Goal: Task Accomplishment & Management: Use online tool/utility

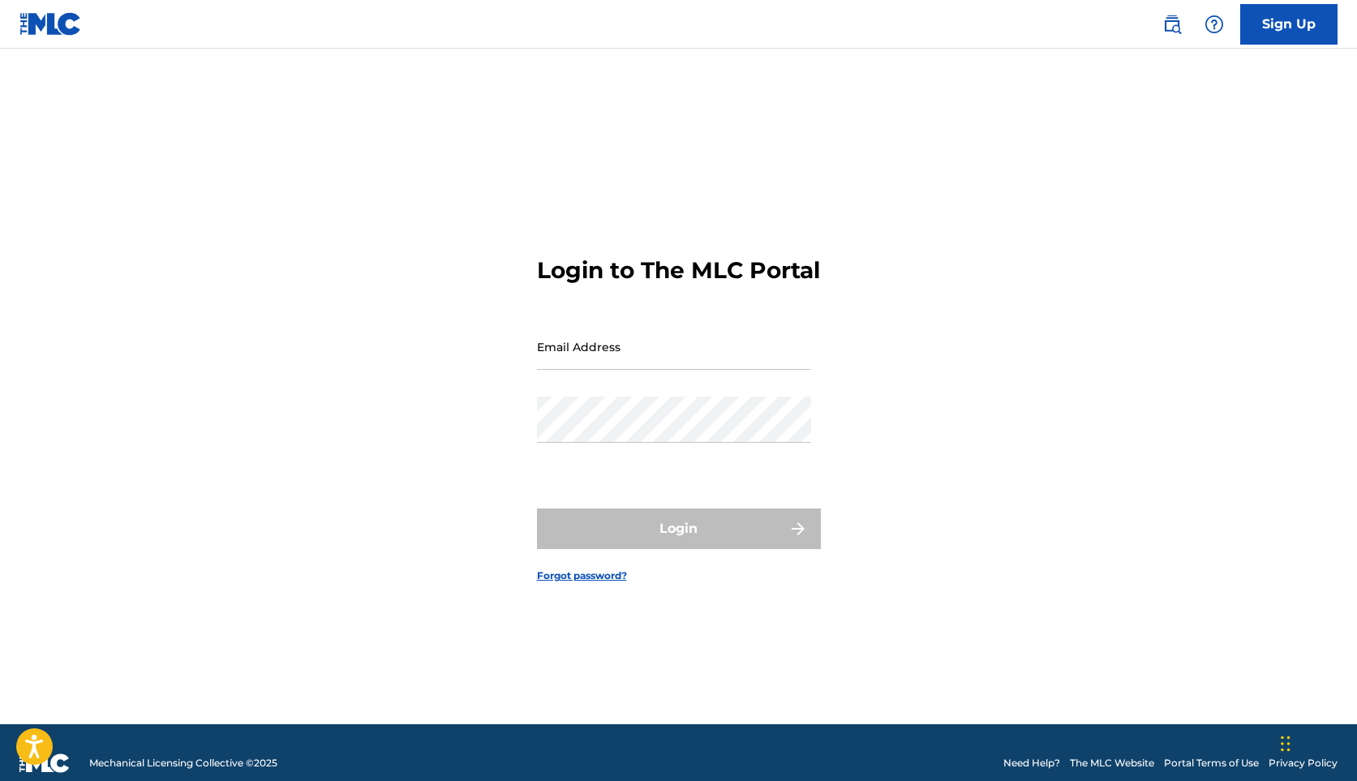
click at [880, 239] on div "Login to The MLC Portal Email Address Password Login Forgot password?" at bounding box center [679, 406] width 1136 height 635
click at [645, 370] on input "Email Address" at bounding box center [674, 347] width 274 height 46
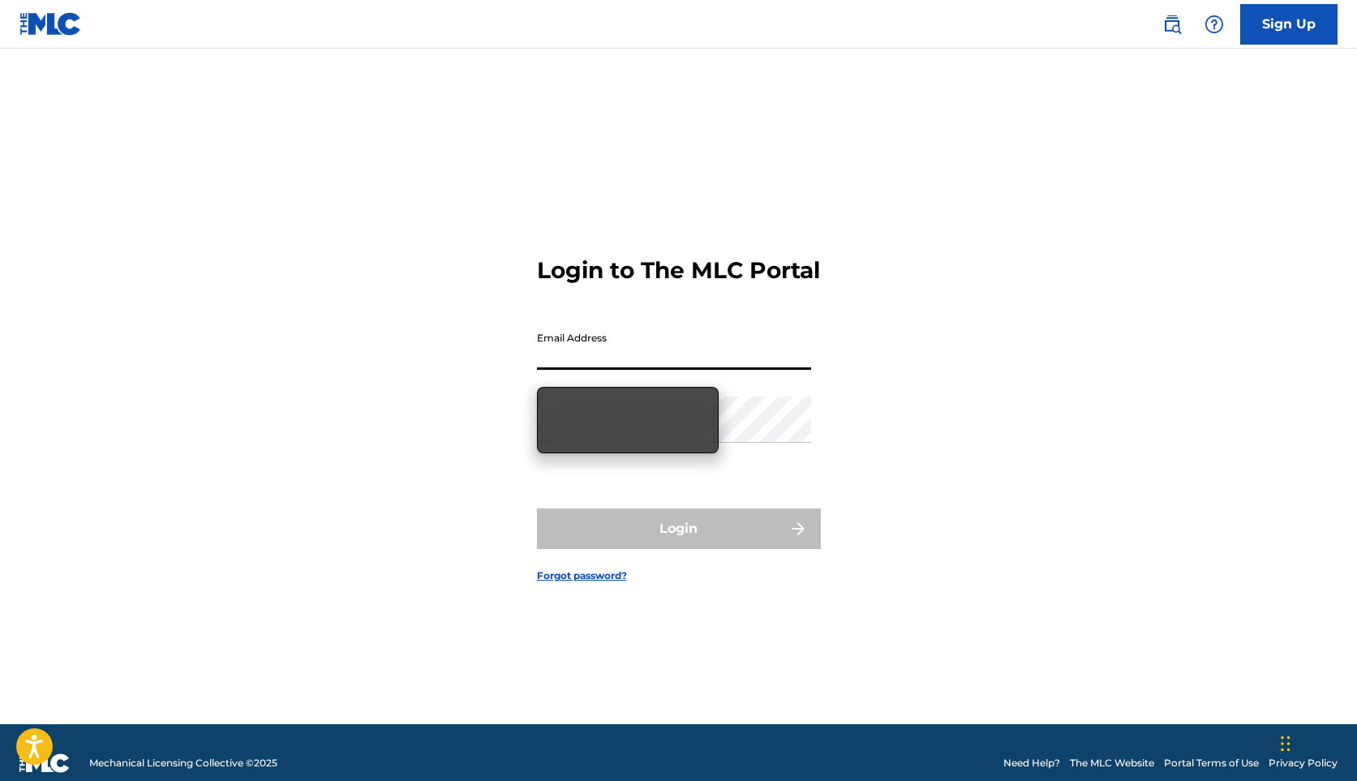
click at [772, 201] on form "Login to The MLC Portal Email Address Password Login Forgot password?" at bounding box center [679, 406] width 284 height 635
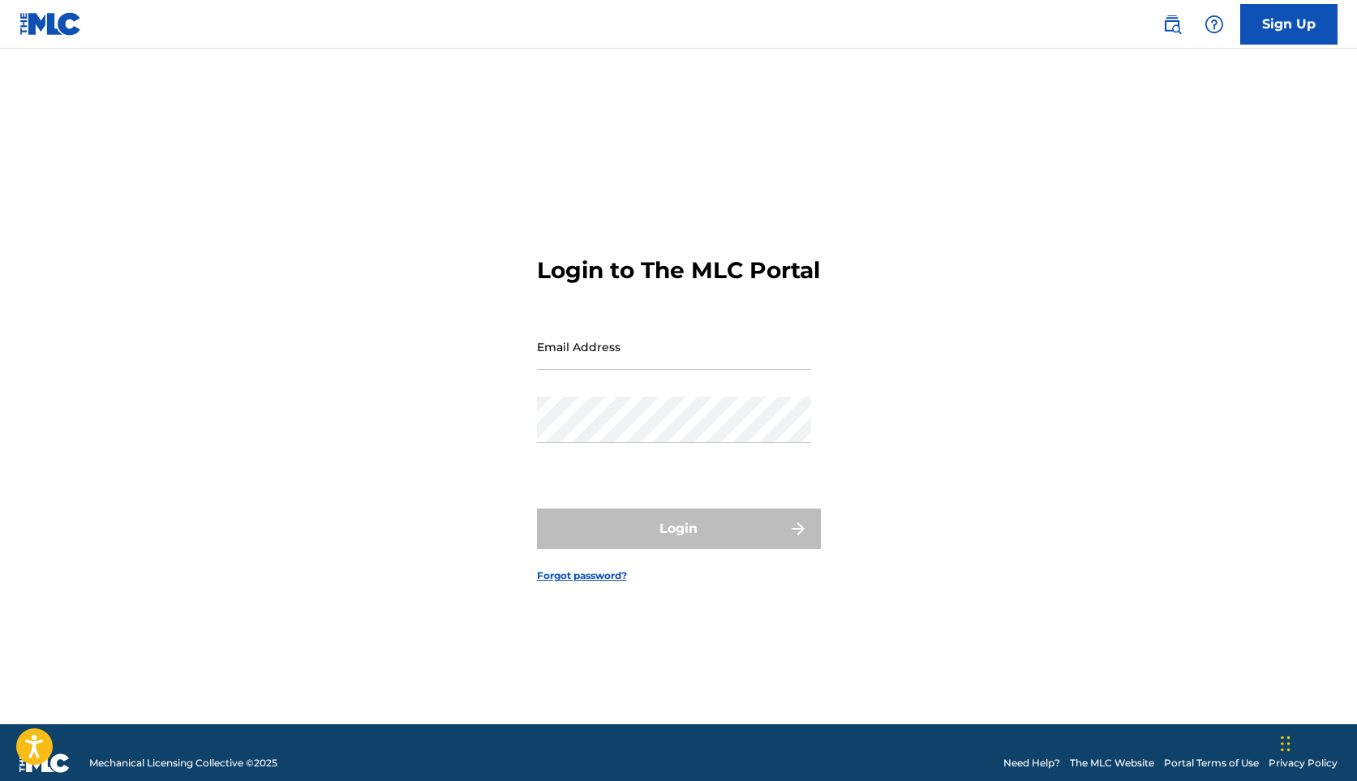
click at [568, 583] on link "Forgot password?" at bounding box center [582, 576] width 90 height 15
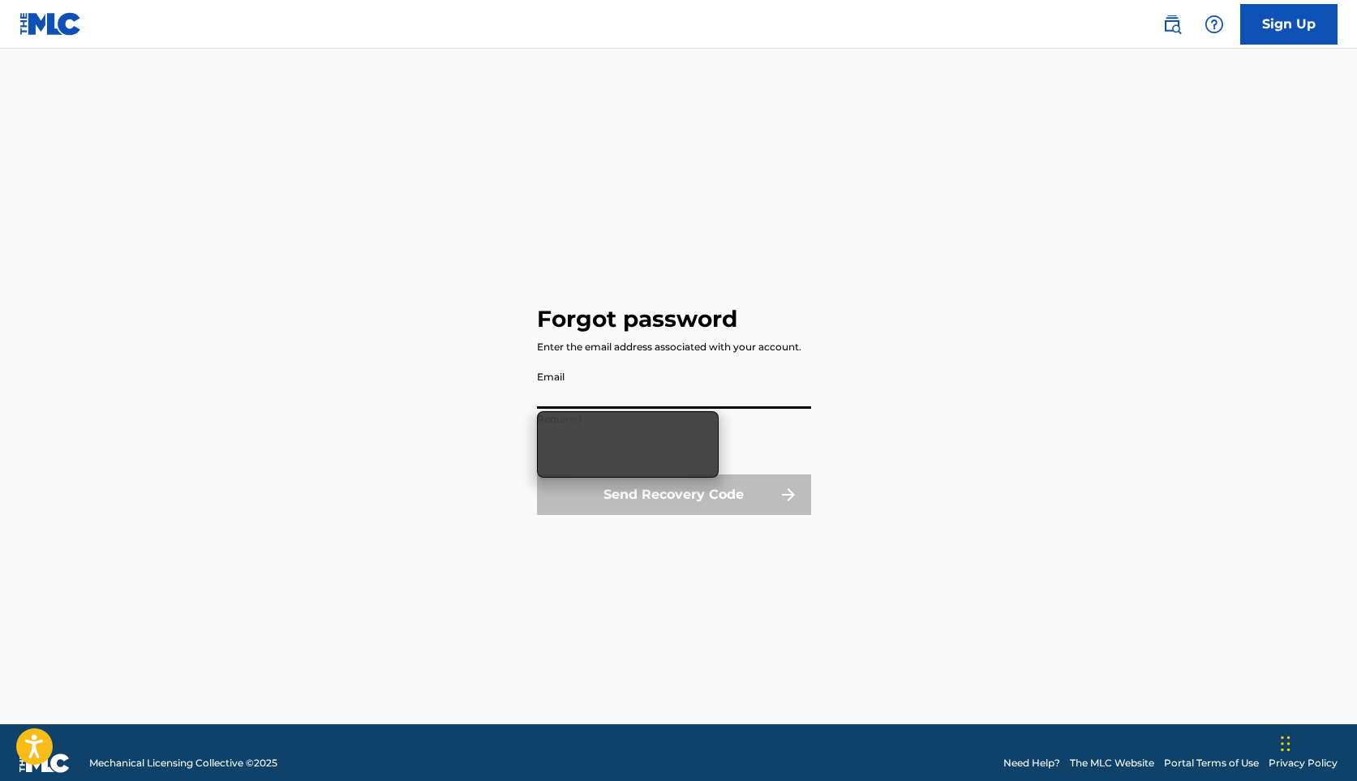
click at [630, 378] on input "Email" at bounding box center [674, 386] width 274 height 46
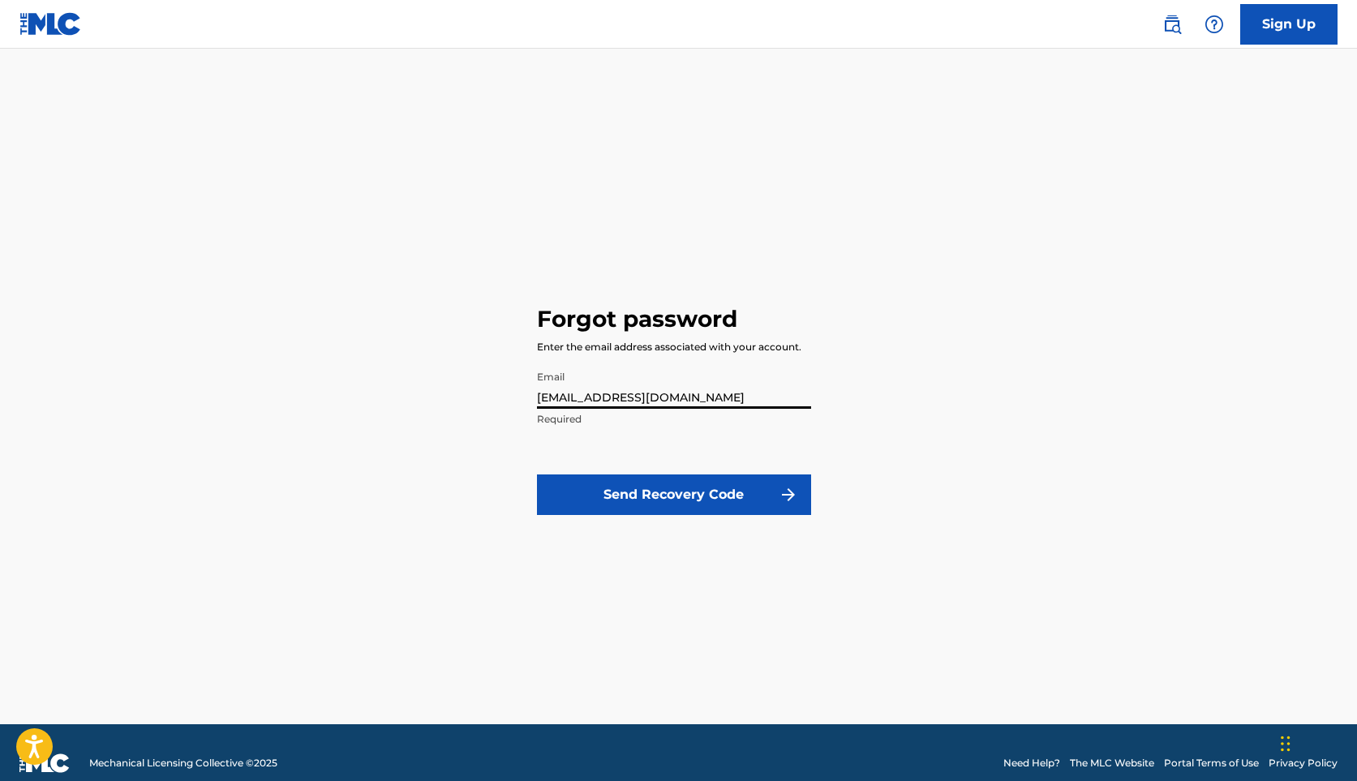
type input "[EMAIL_ADDRESS][DOMAIN_NAME]"
click button "Send Recovery Code" at bounding box center [674, 495] width 274 height 41
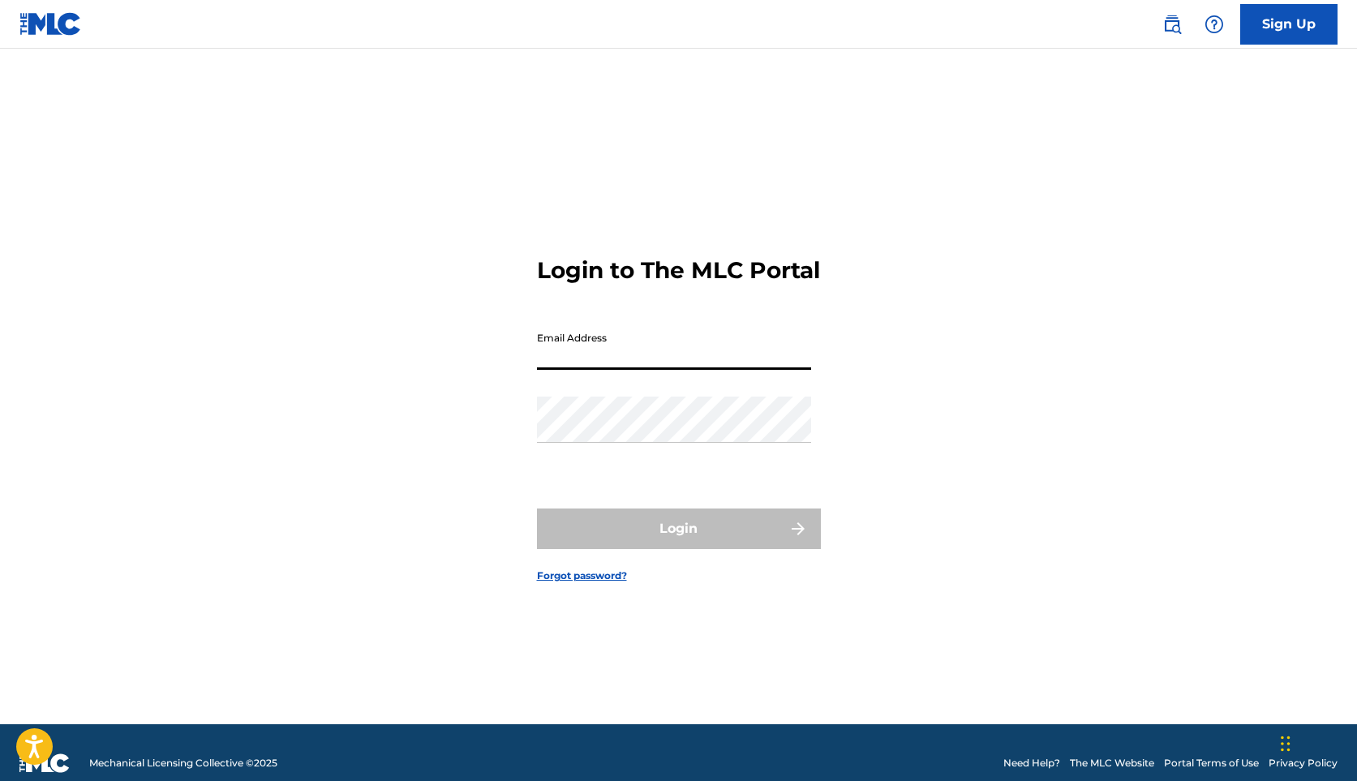
click at [627, 370] on input "Email Address" at bounding box center [674, 347] width 274 height 46
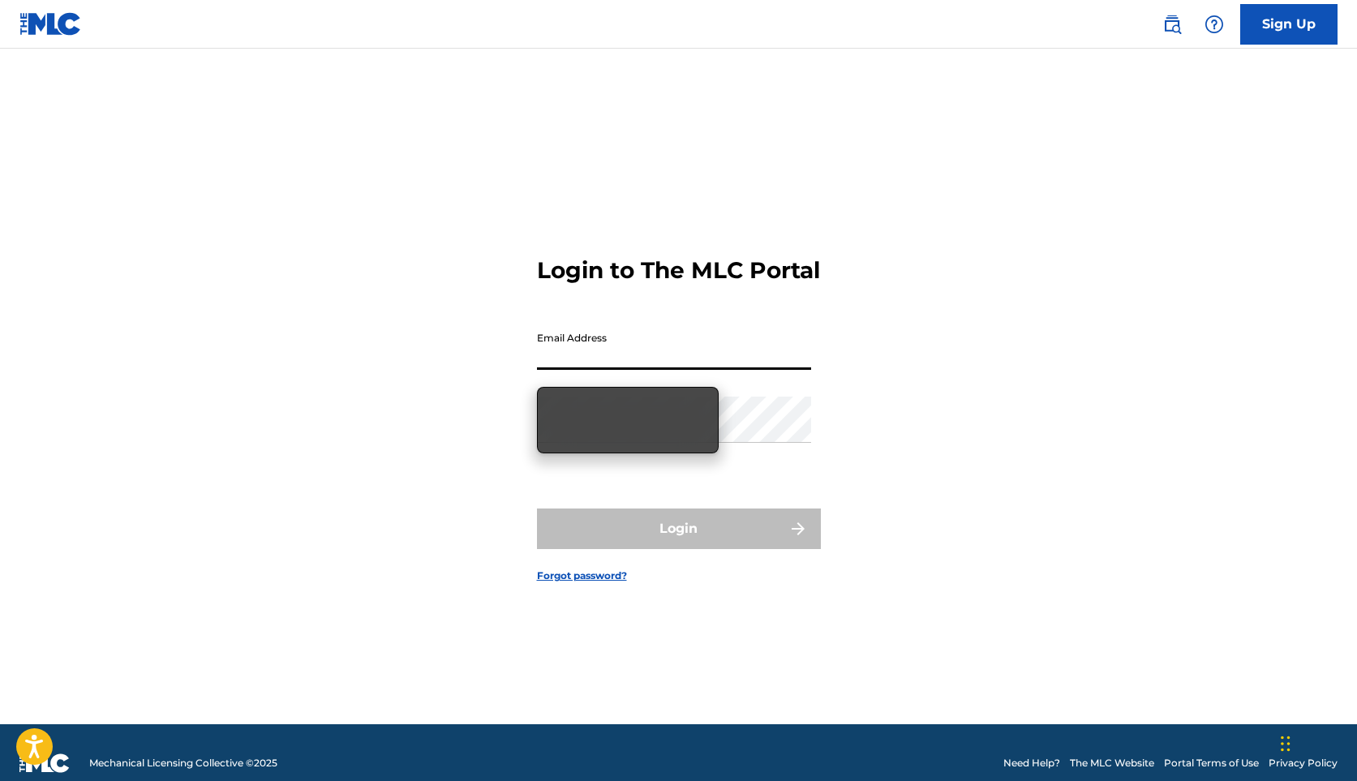
click at [582, 599] on form "Login to The MLC Portal Email Address Password Login Forgot password?" at bounding box center [679, 406] width 284 height 635
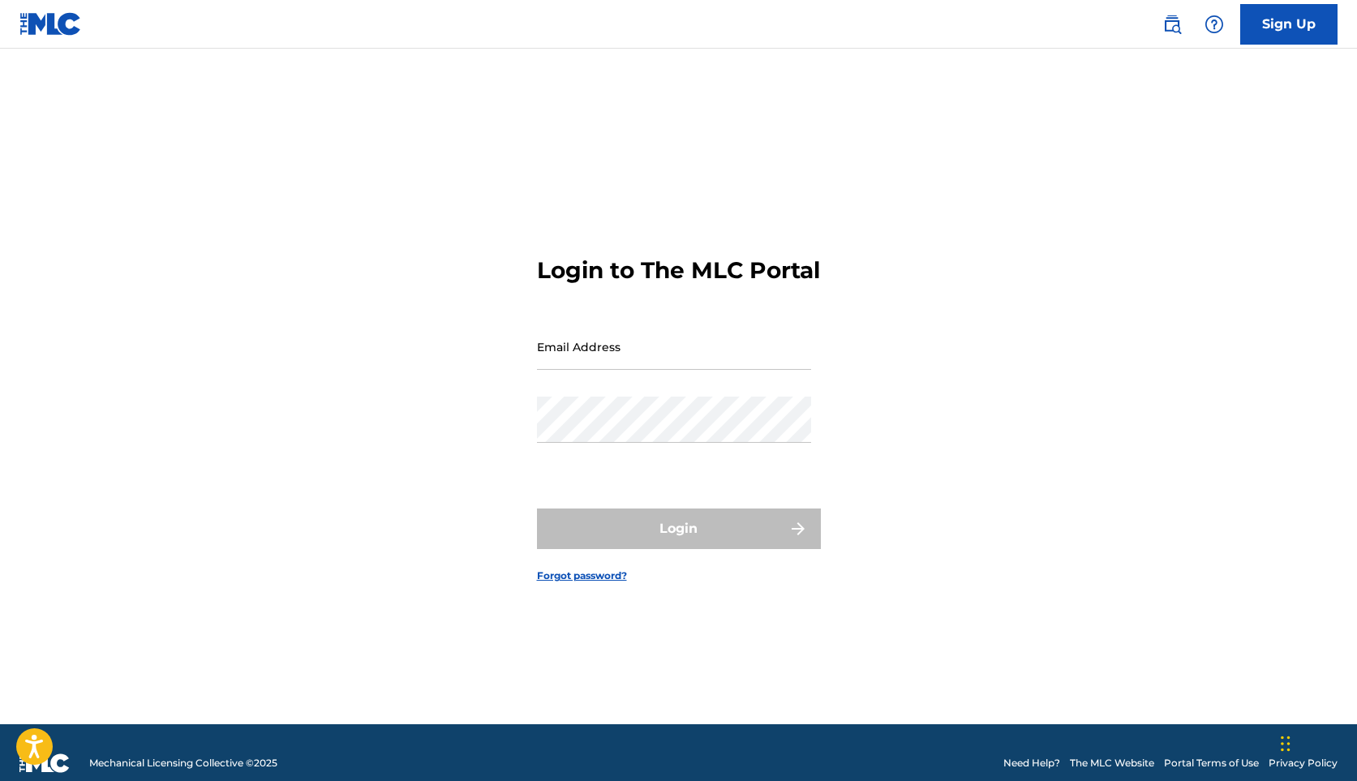
click at [580, 583] on link "Forgot password?" at bounding box center [582, 576] width 90 height 15
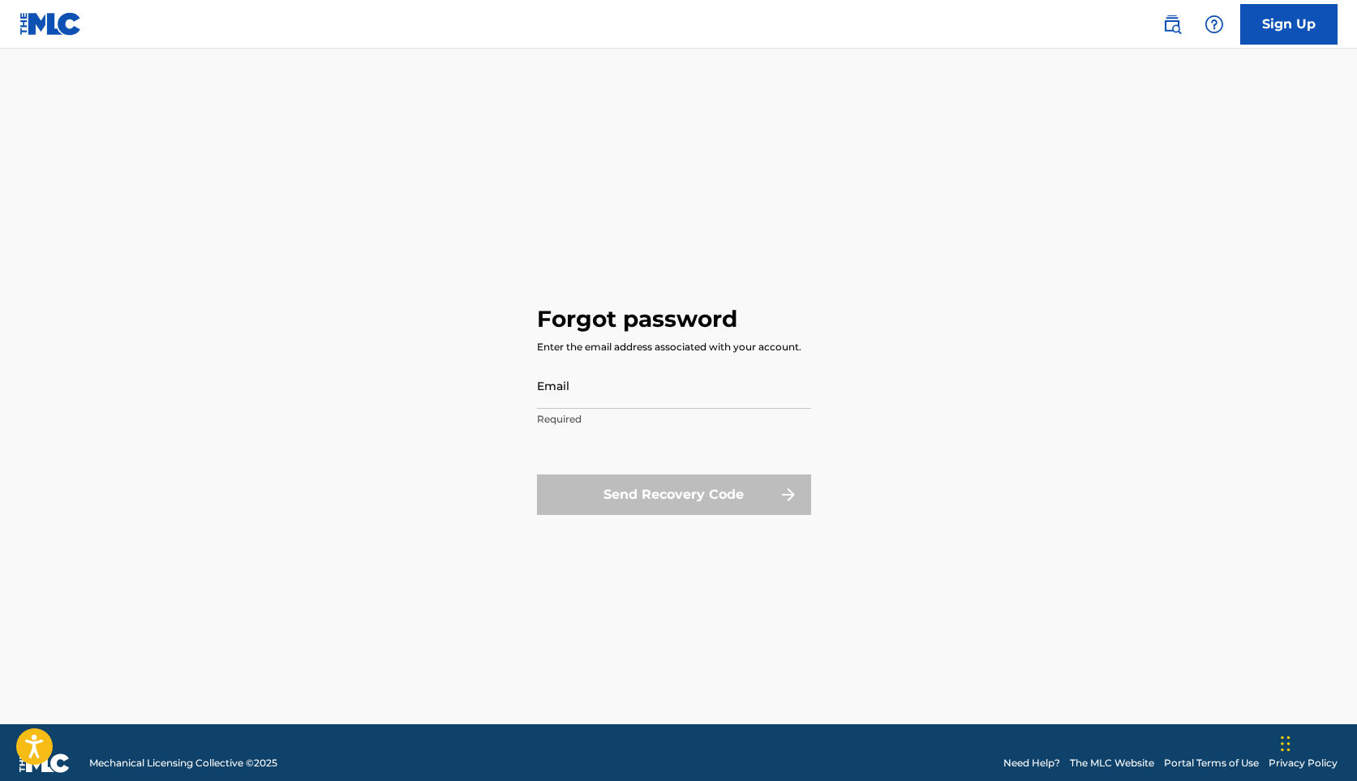
click at [599, 394] on input "Email" at bounding box center [674, 386] width 274 height 46
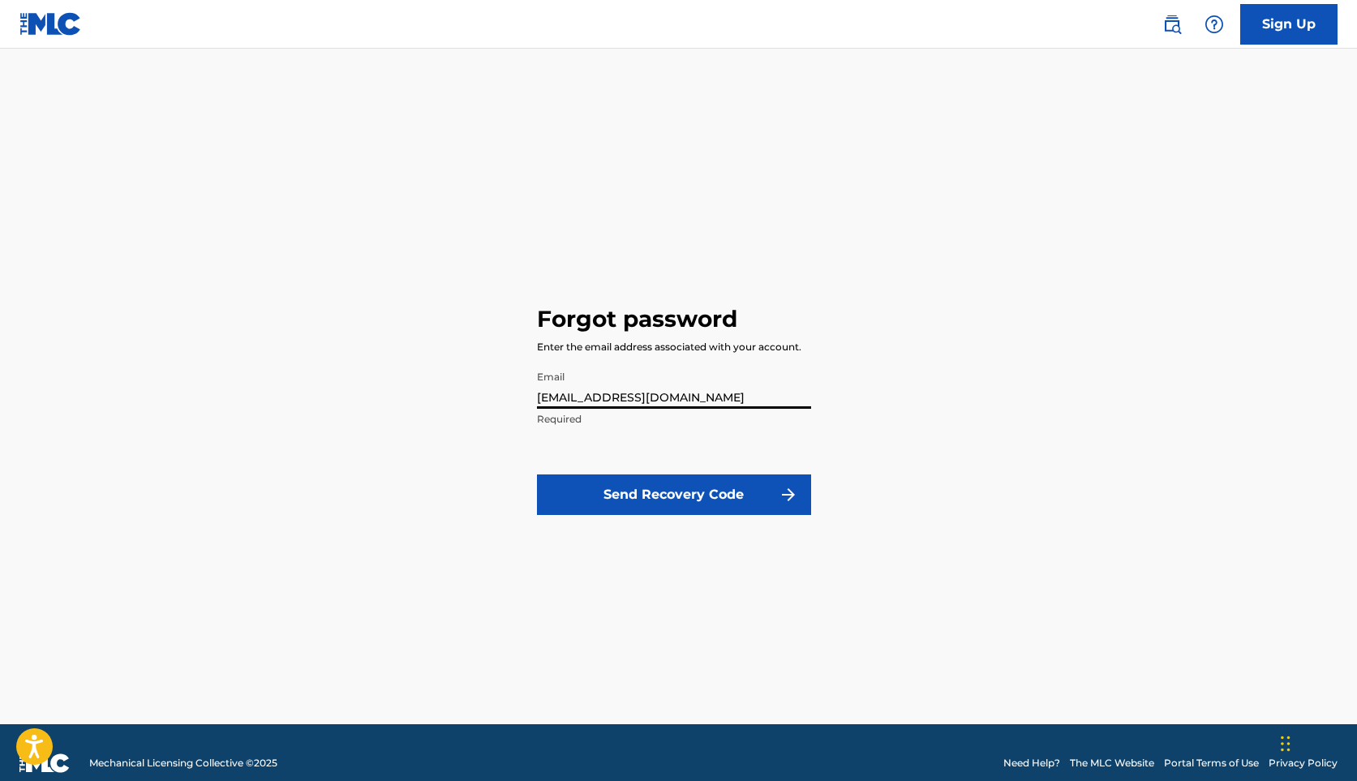
type input "[EMAIL_ADDRESS][DOMAIN_NAME]"
click button "Send Recovery Code" at bounding box center [674, 495] width 274 height 41
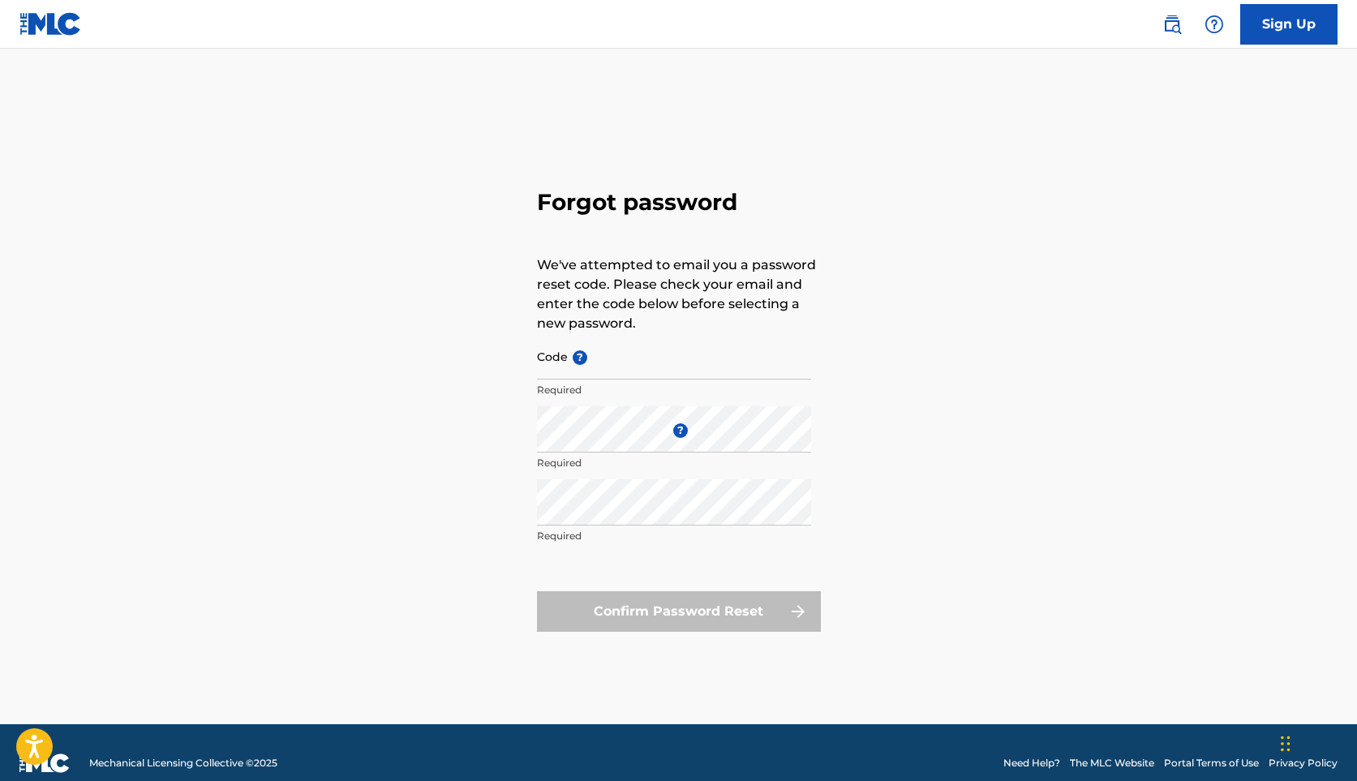
click at [613, 359] on input "Code ?" at bounding box center [674, 356] width 274 height 46
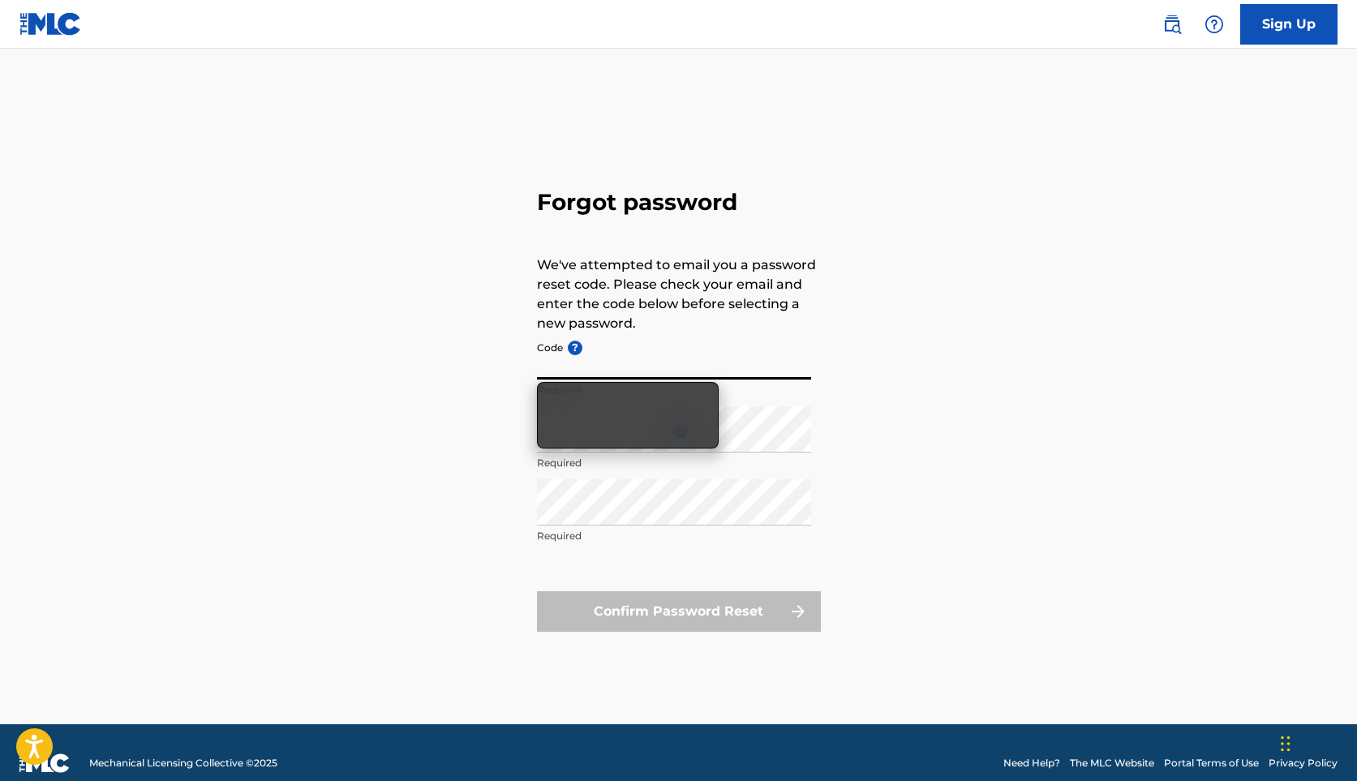
paste input "FP_ee0cff18d9046c4556b793d82b08"
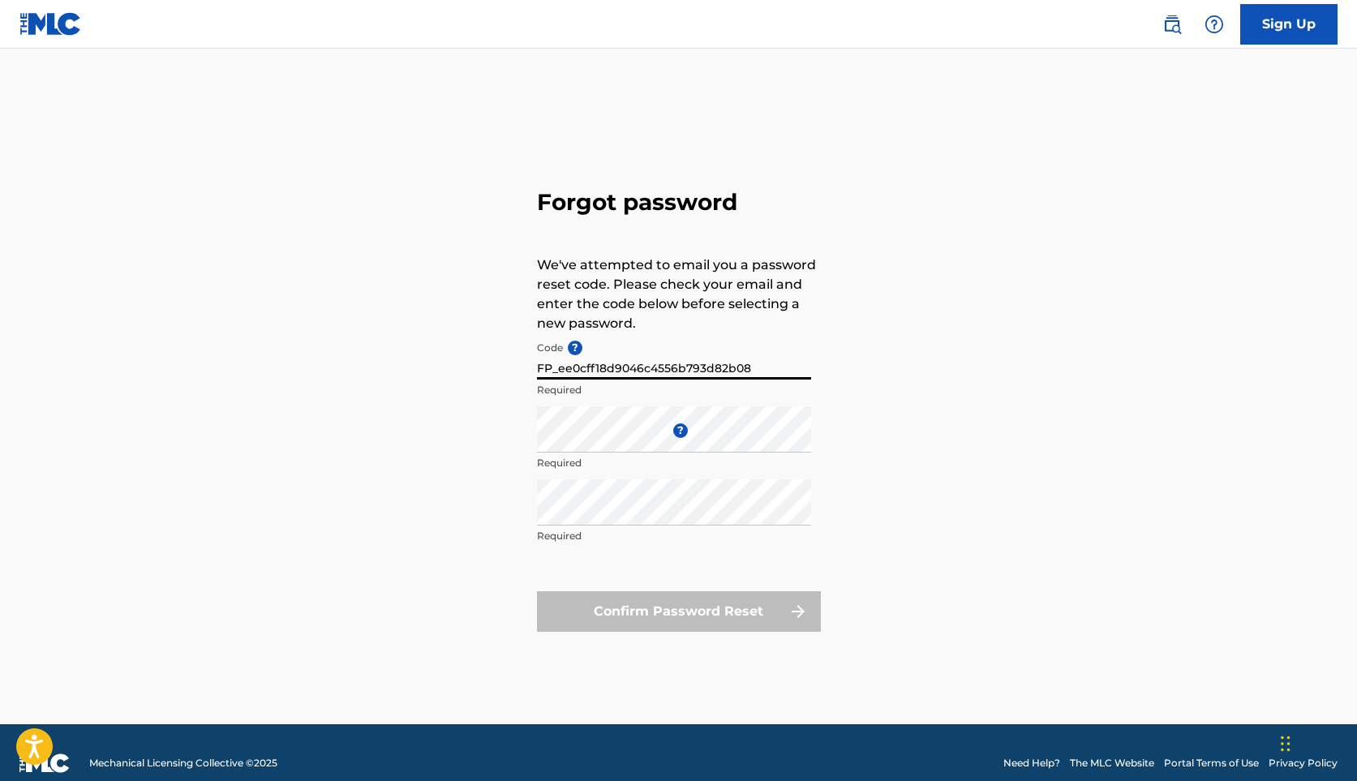
type input "FP_ee0cff18d9046c4556b793d82b08"
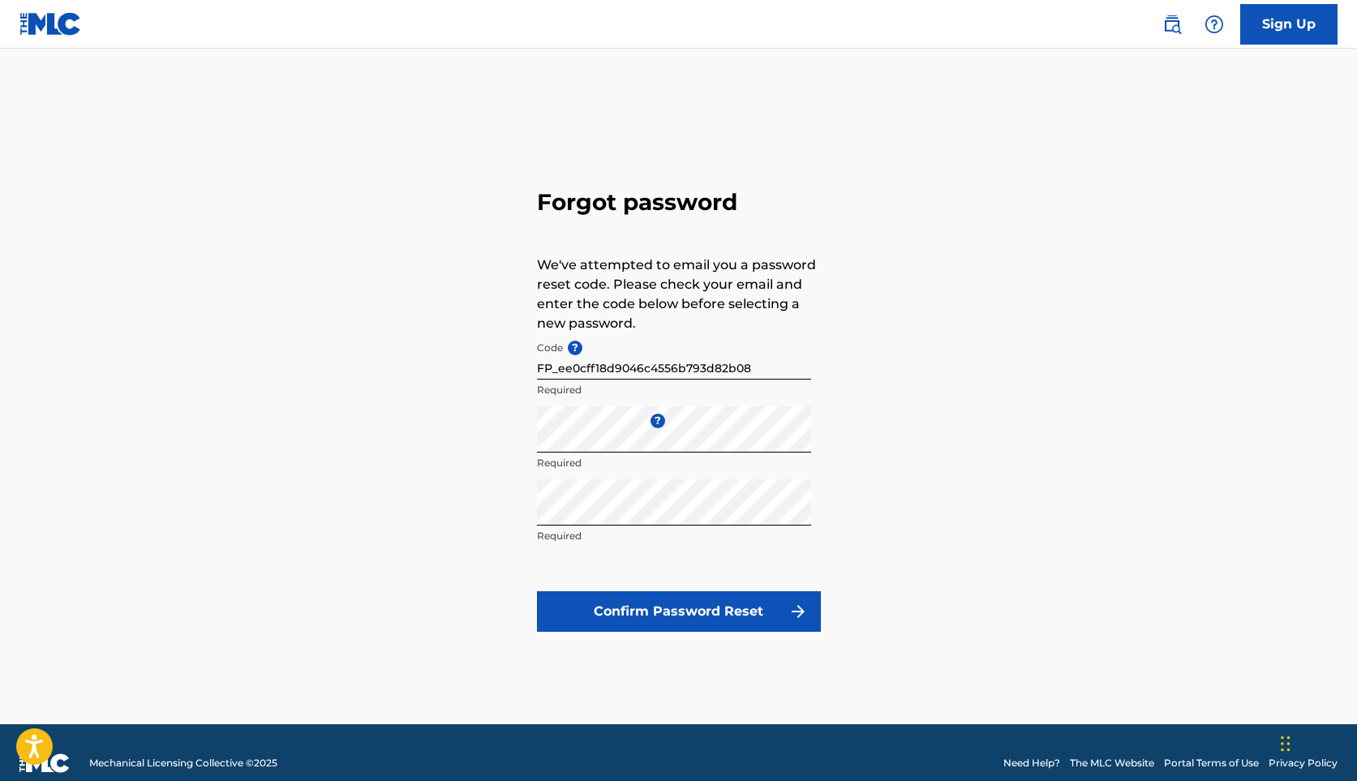
click at [759, 609] on button "Confirm Password Reset" at bounding box center [679, 611] width 284 height 41
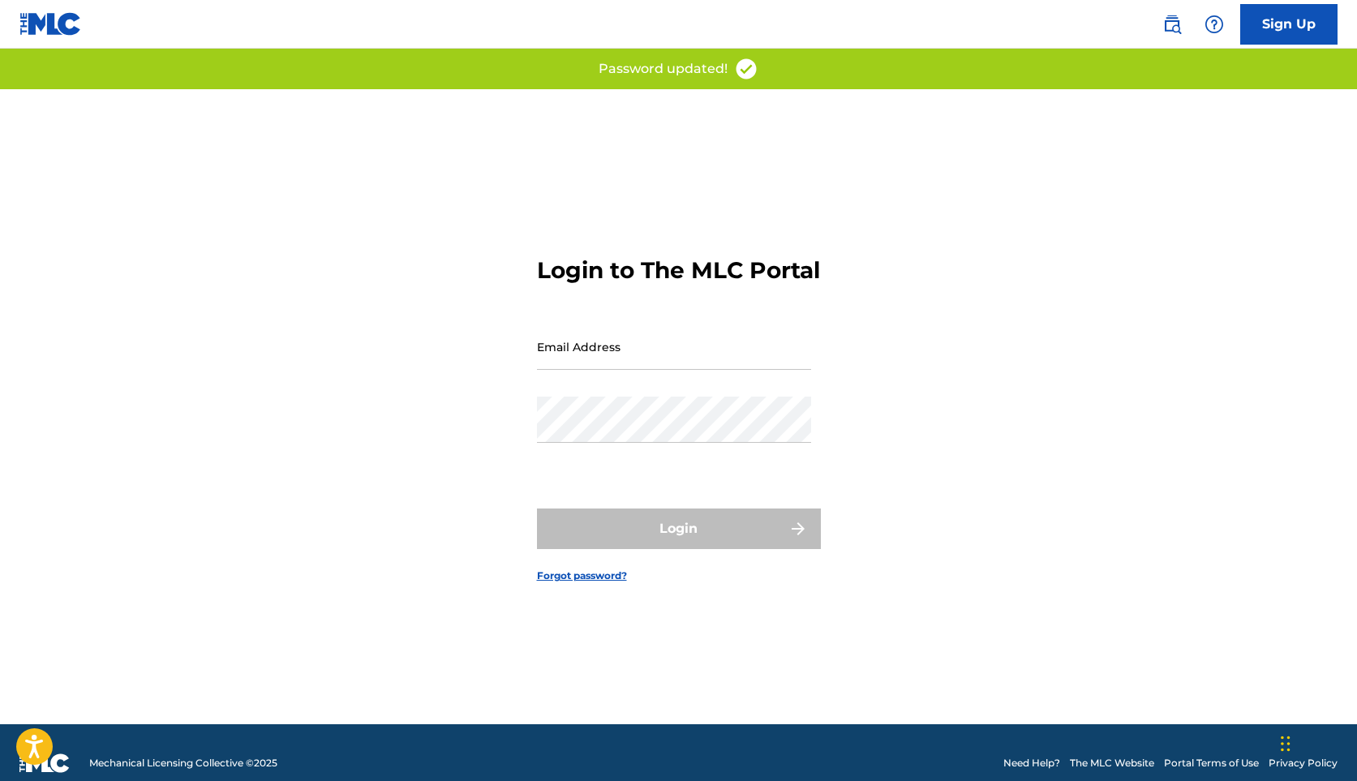
click at [663, 370] on input "Email Address" at bounding box center [674, 347] width 274 height 46
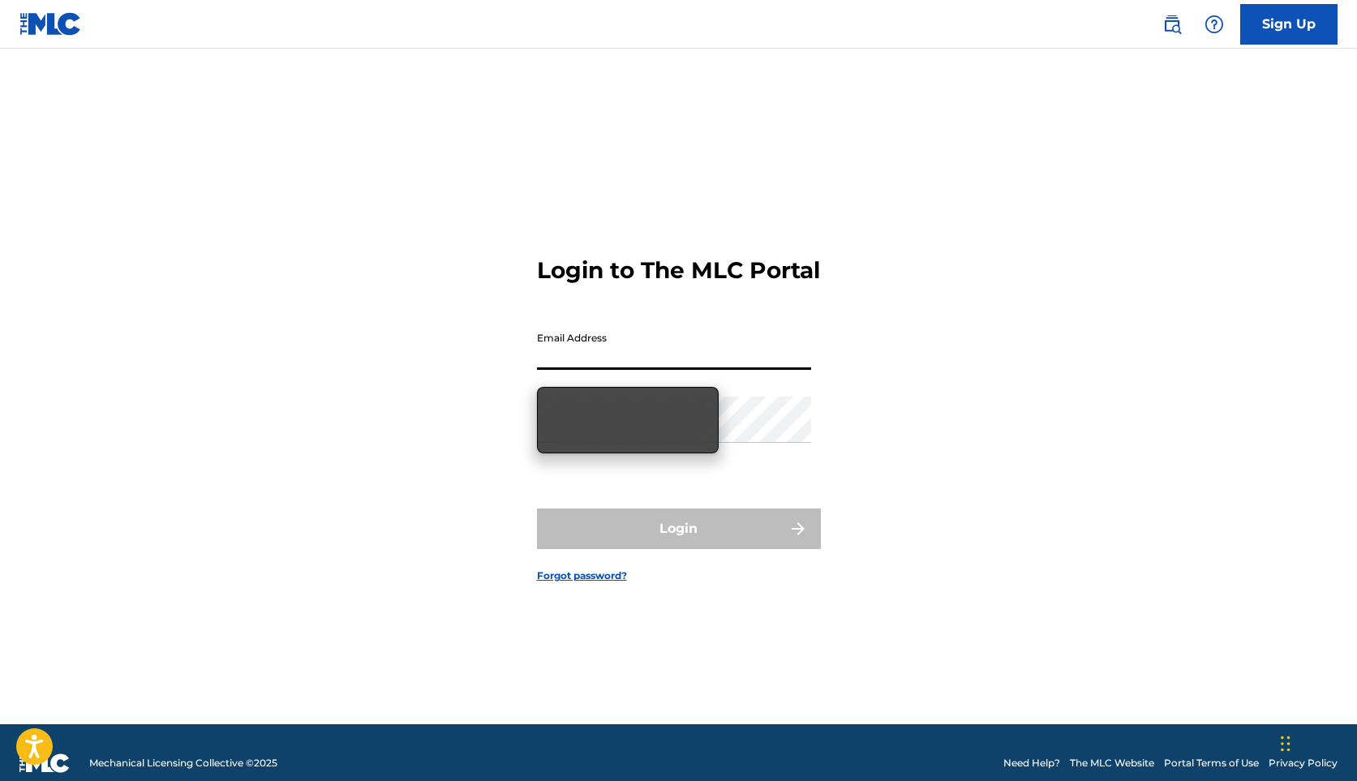
click at [673, 369] on input "Email Address" at bounding box center [674, 347] width 274 height 46
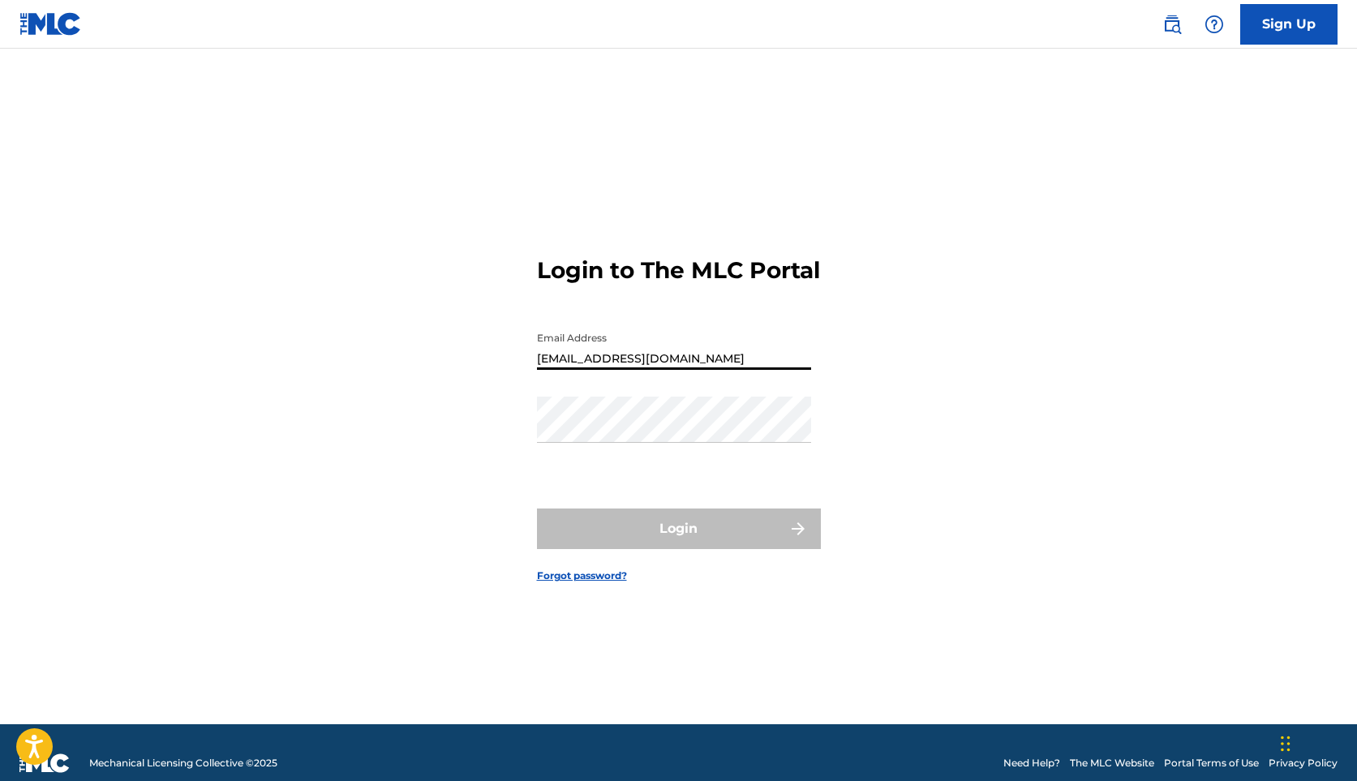
type input "[EMAIL_ADDRESS][DOMAIN_NAME]"
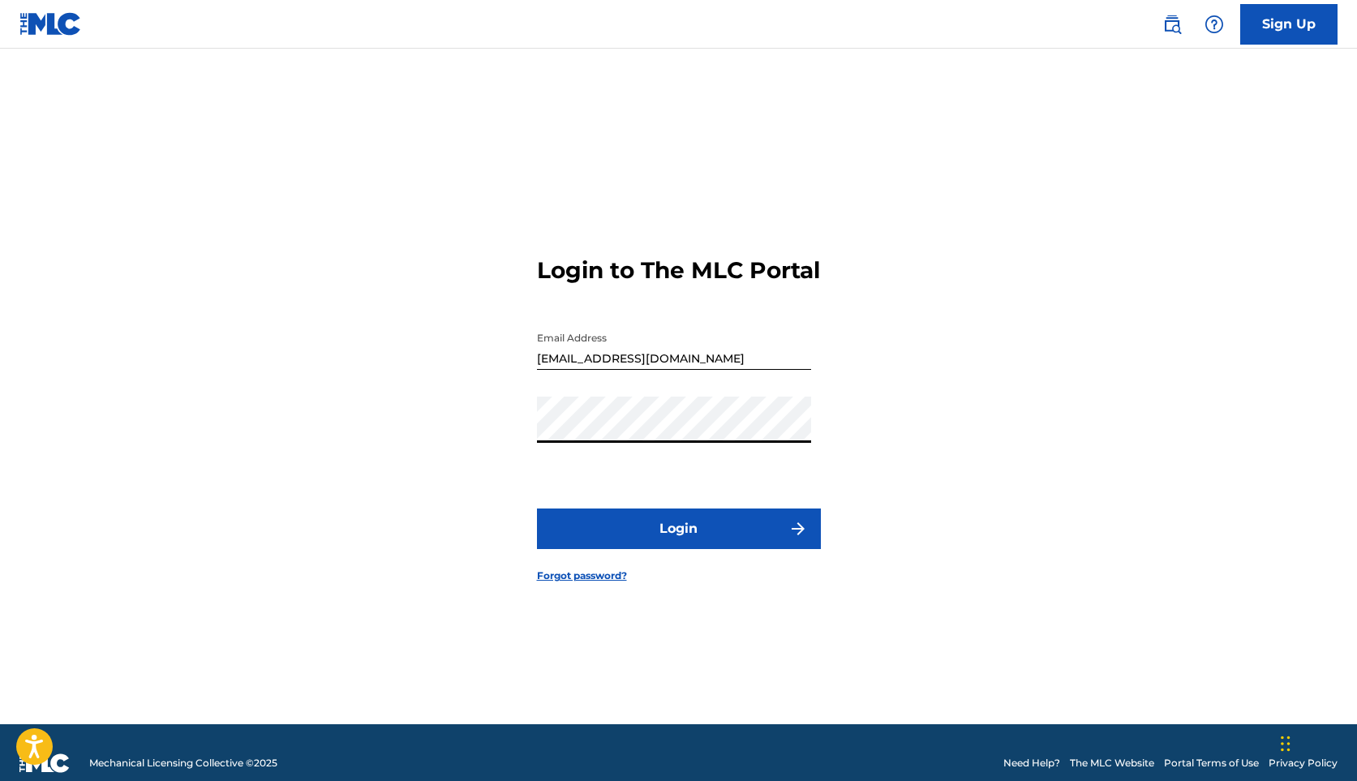
click at [701, 534] on button "Login" at bounding box center [679, 529] width 284 height 41
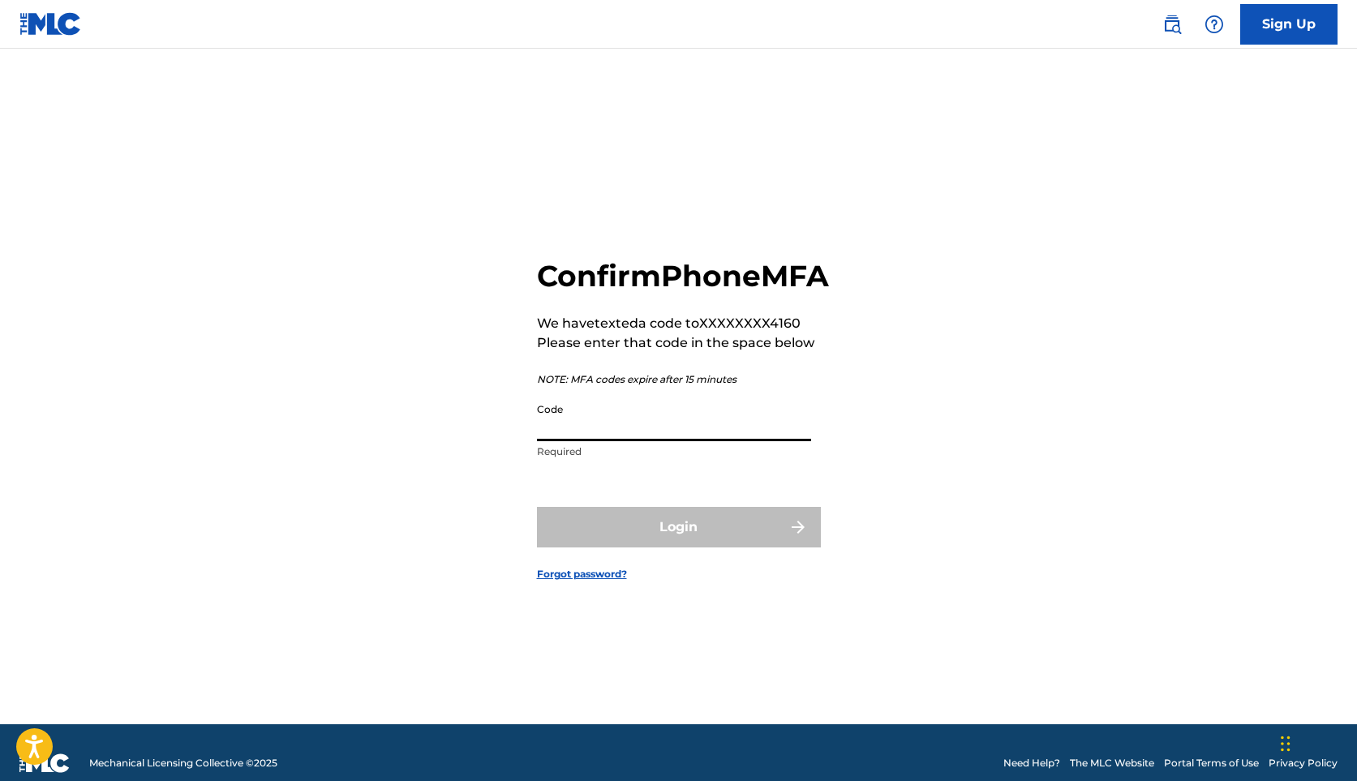
click at [721, 441] on input "Code" at bounding box center [674, 418] width 274 height 46
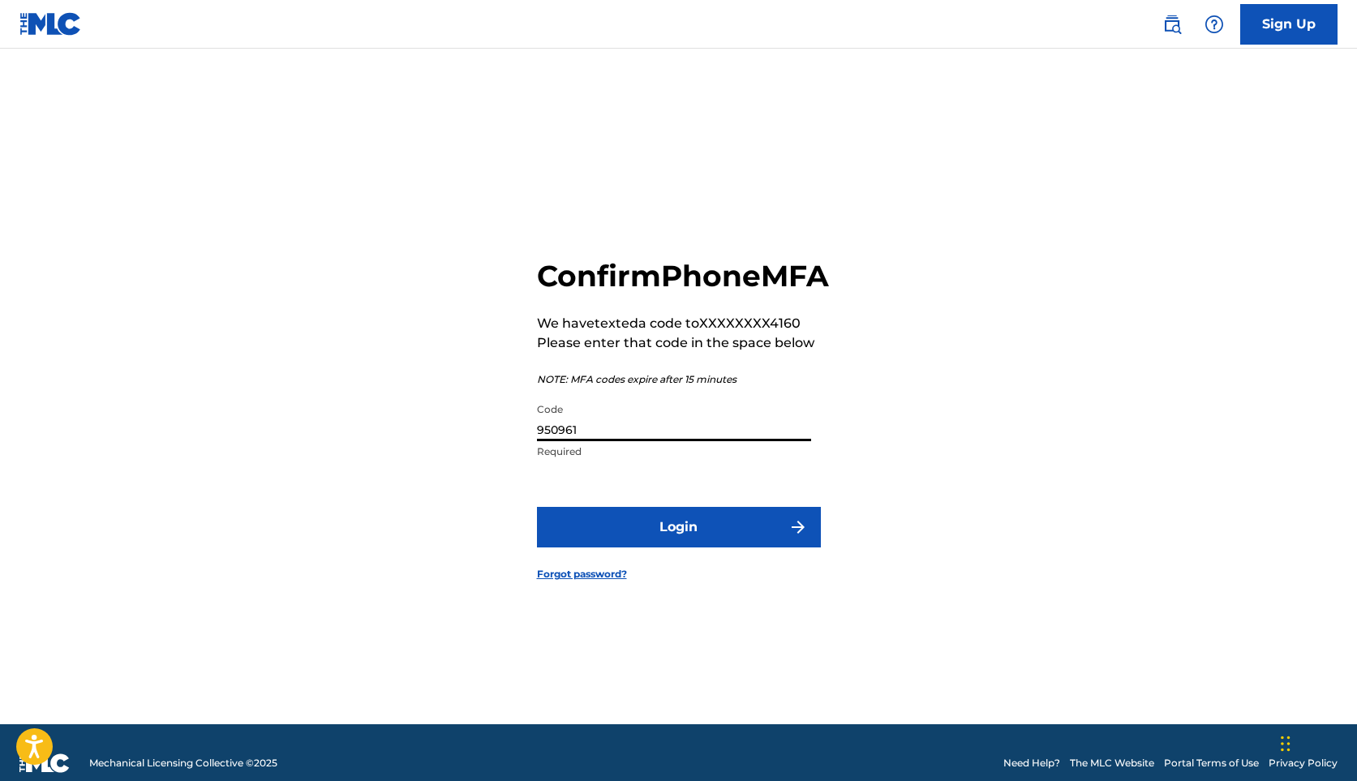
type input "950961"
click at [758, 546] on button "Login" at bounding box center [679, 527] width 284 height 41
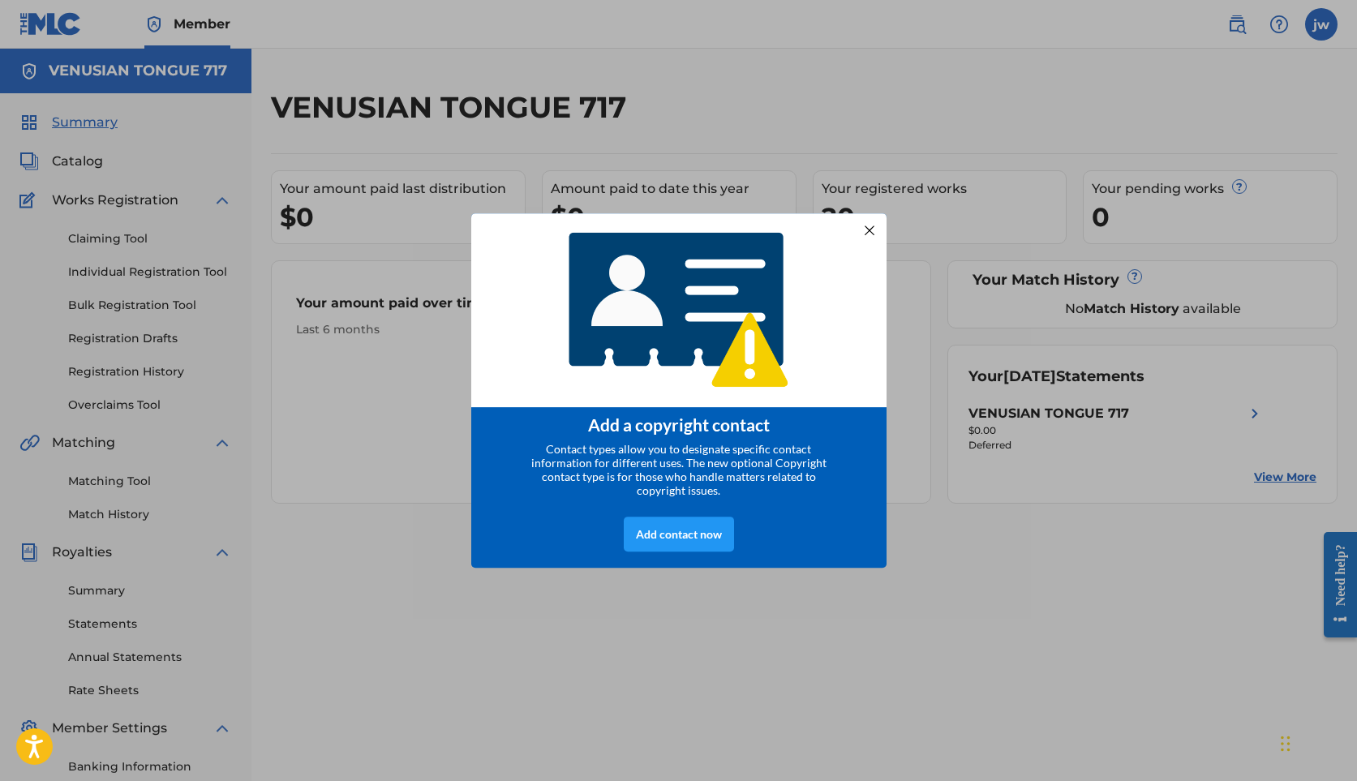
click at [868, 229] on div at bounding box center [868, 229] width 21 height 21
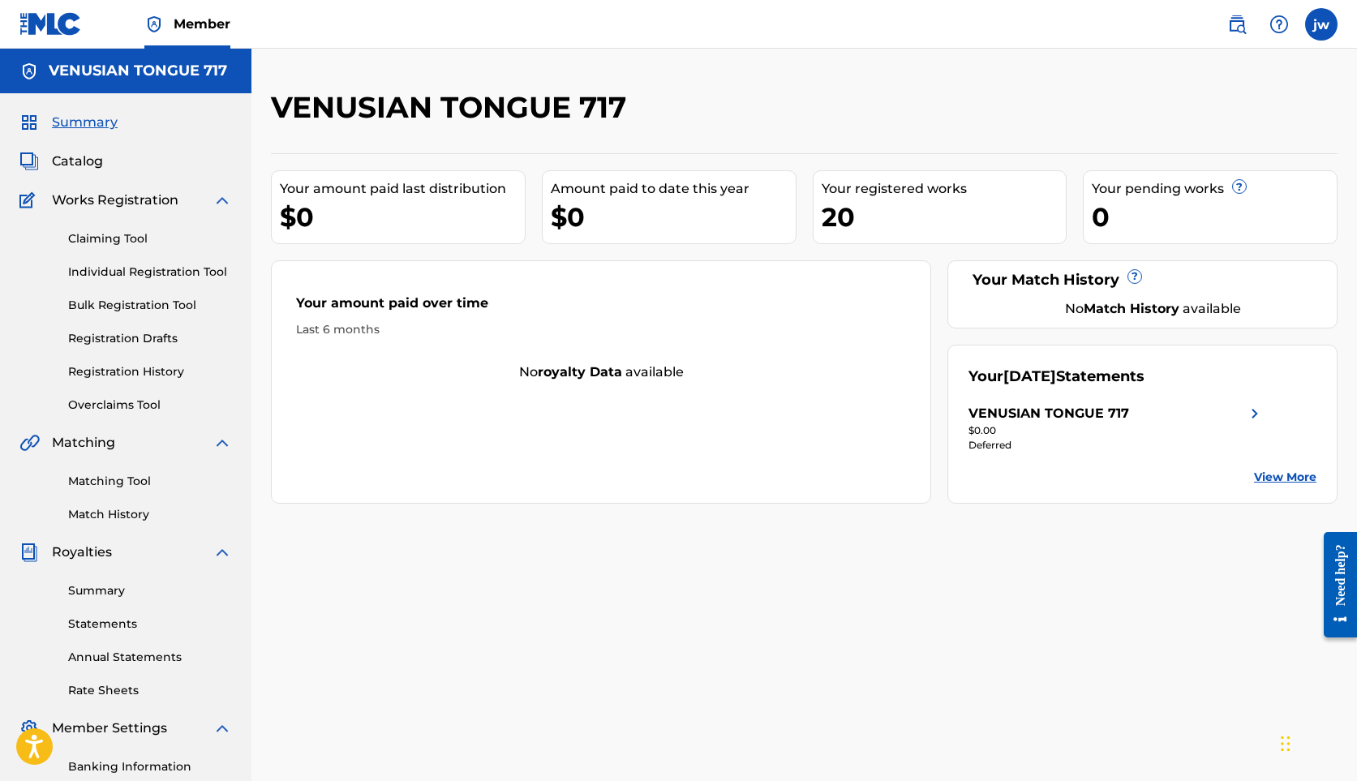
click at [110, 233] on link "Claiming Tool" at bounding box center [150, 238] width 164 height 17
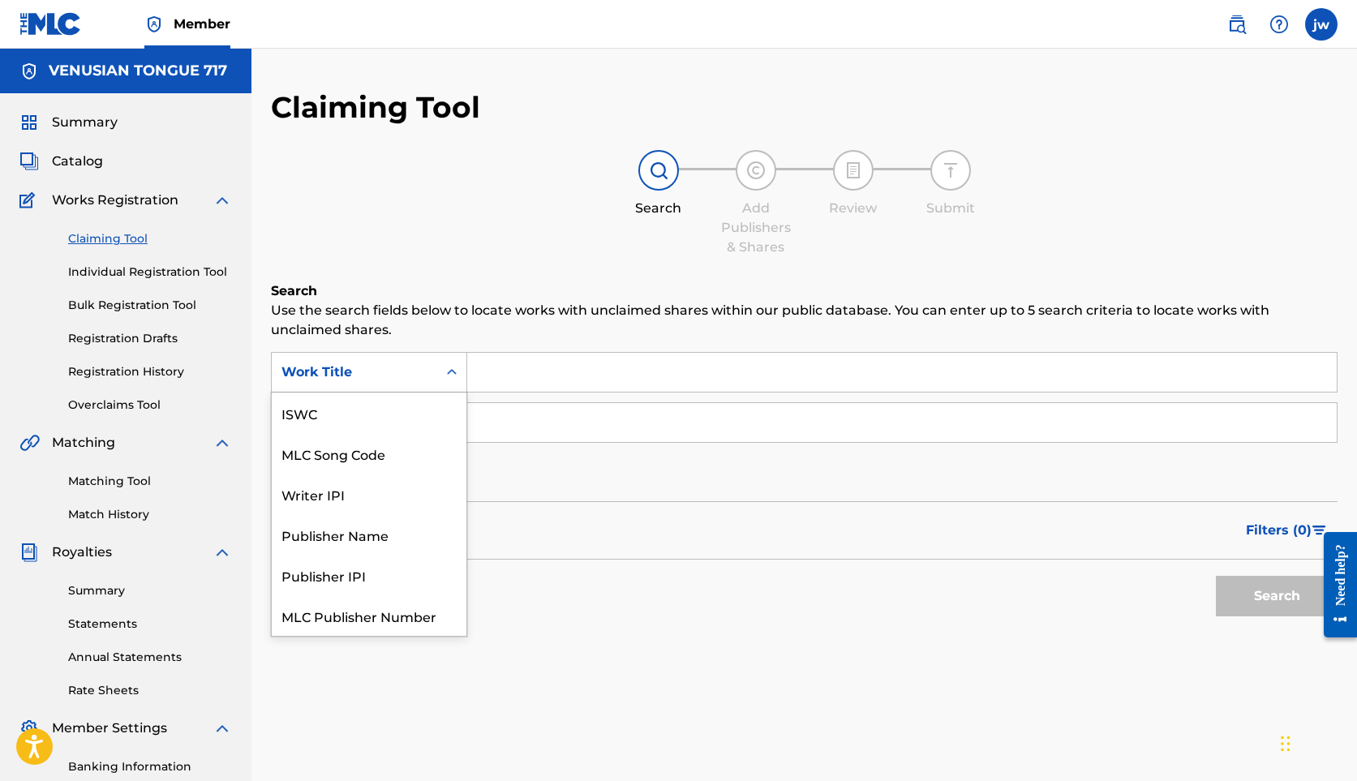
click at [451, 371] on icon "Search Form" at bounding box center [452, 372] width 16 height 16
click at [371, 493] on div "Publisher Name" at bounding box center [369, 494] width 195 height 41
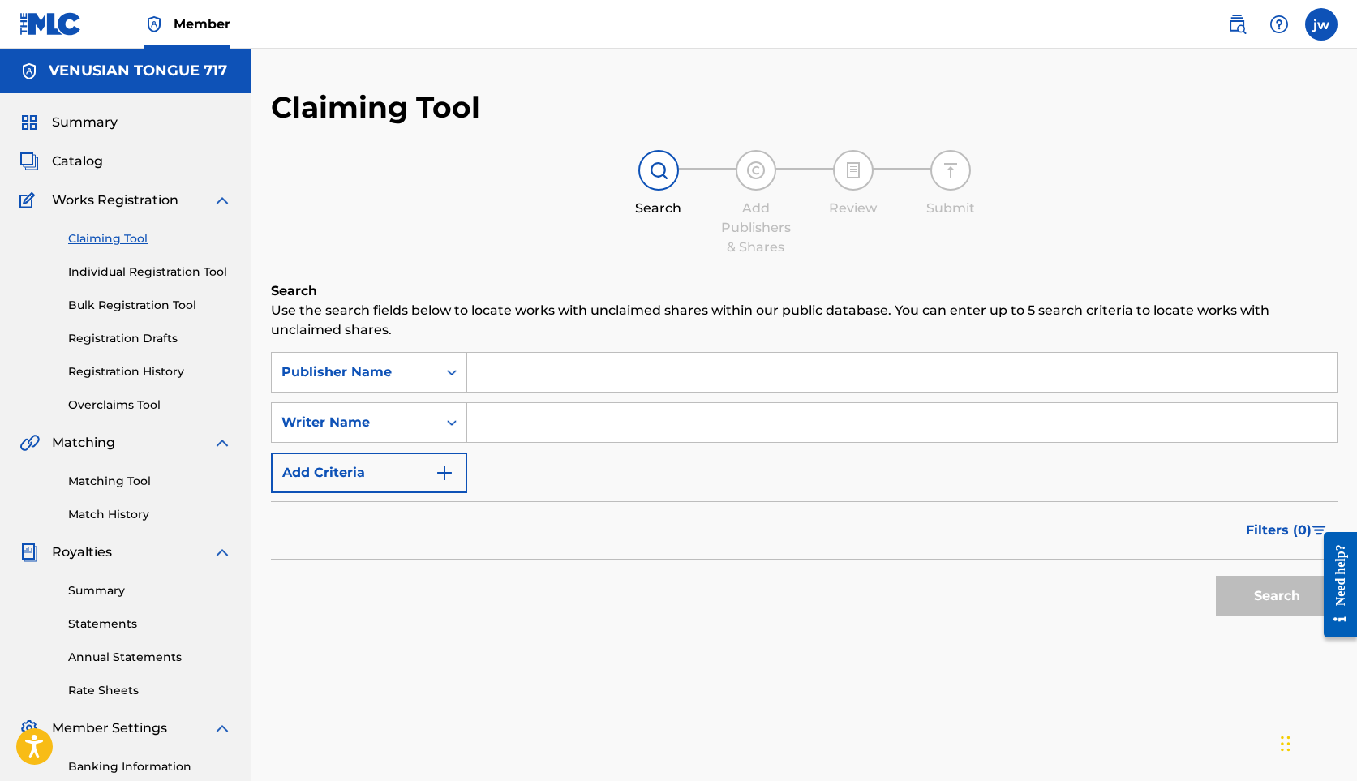
click at [531, 424] on input "Search Form" at bounding box center [902, 422] width 870 height 39
type input "[PERSON_NAME]"
click at [518, 373] on input "Search Form" at bounding box center [902, 372] width 870 height 39
type input "venusian tongue 717"
click at [1250, 604] on button "Search" at bounding box center [1277, 596] width 122 height 41
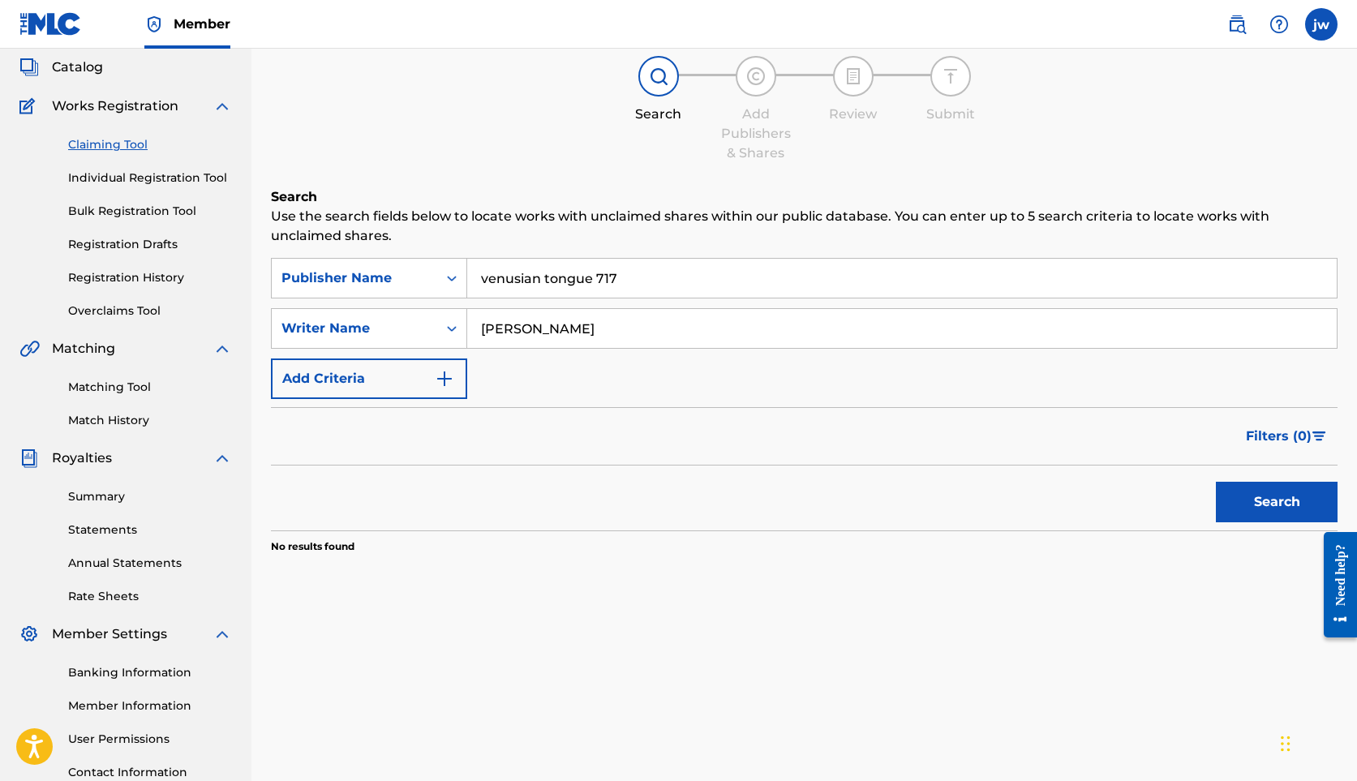
scroll to position [0, 0]
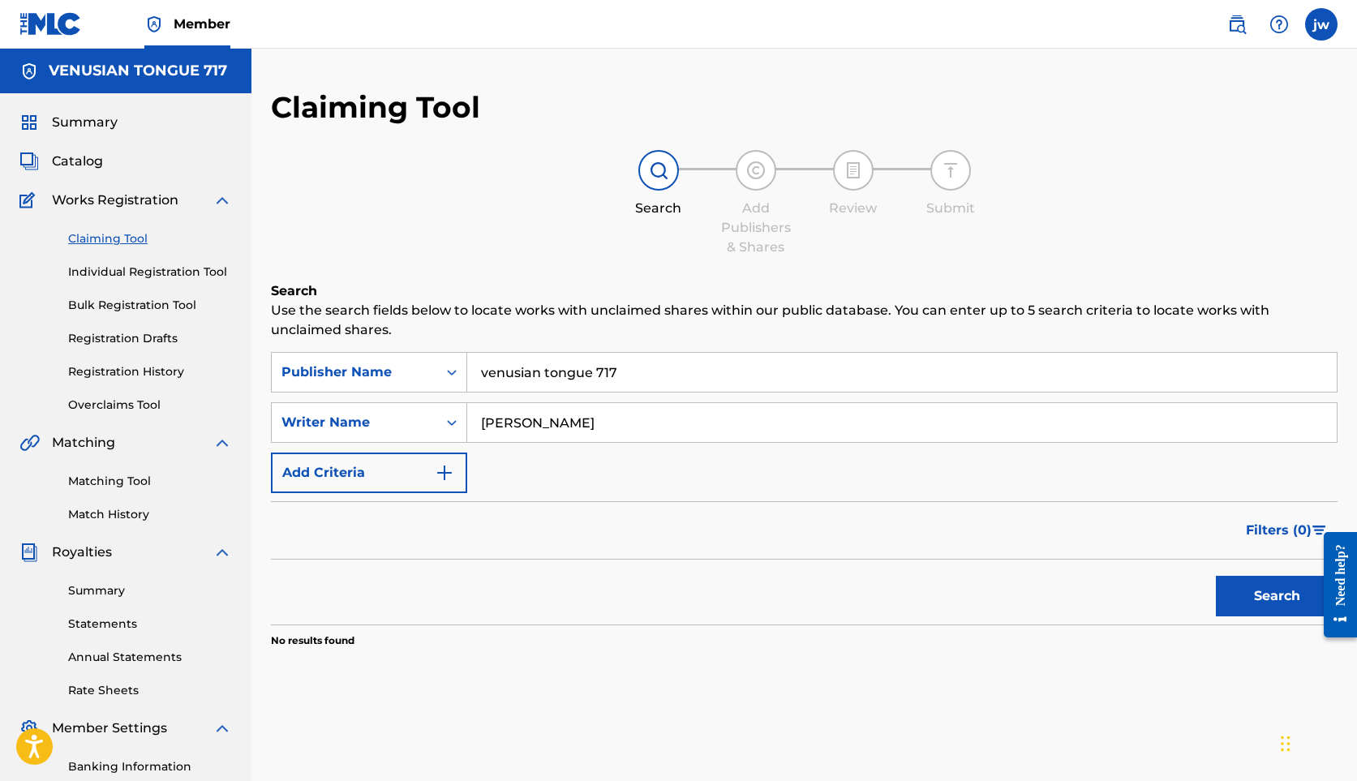
click at [437, 475] on img "Search Form" at bounding box center [444, 472] width 19 height 19
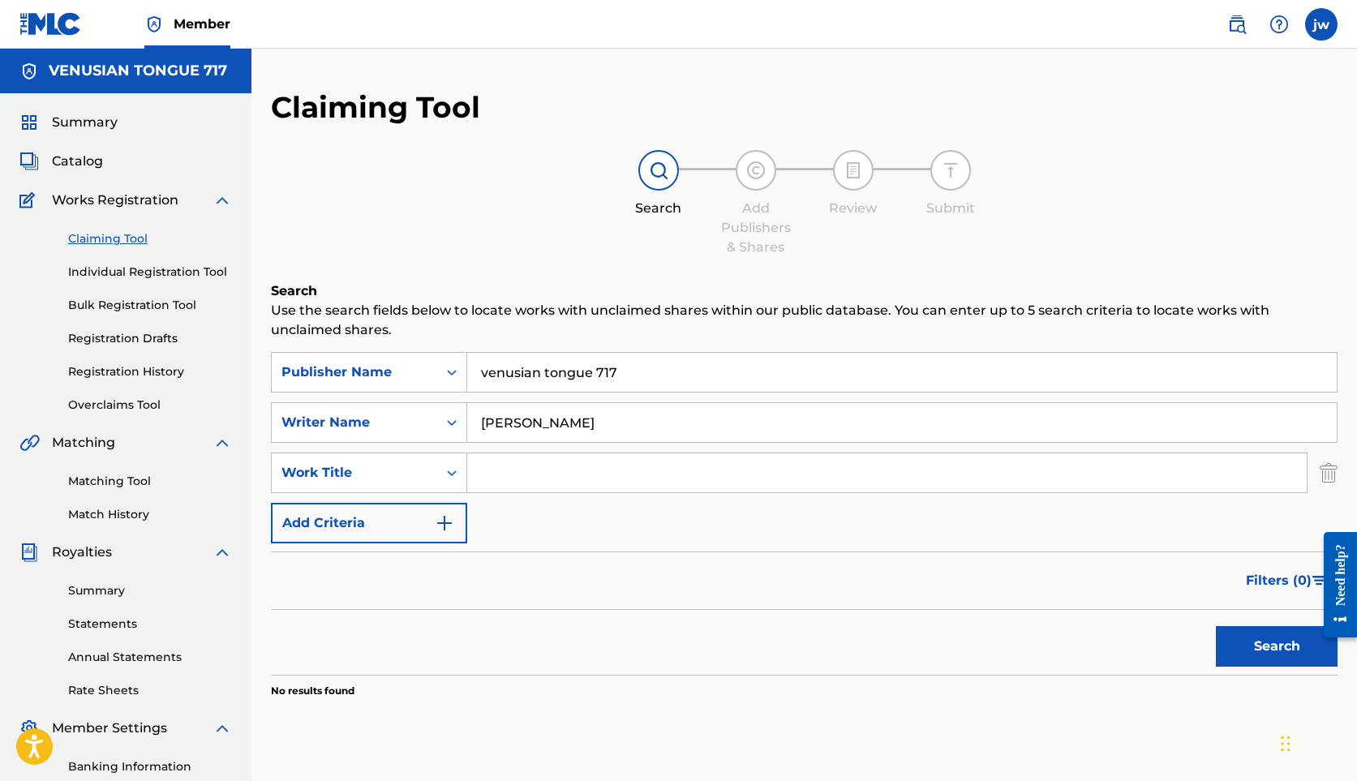
click at [1323, 471] on img "Search Form" at bounding box center [1329, 473] width 18 height 41
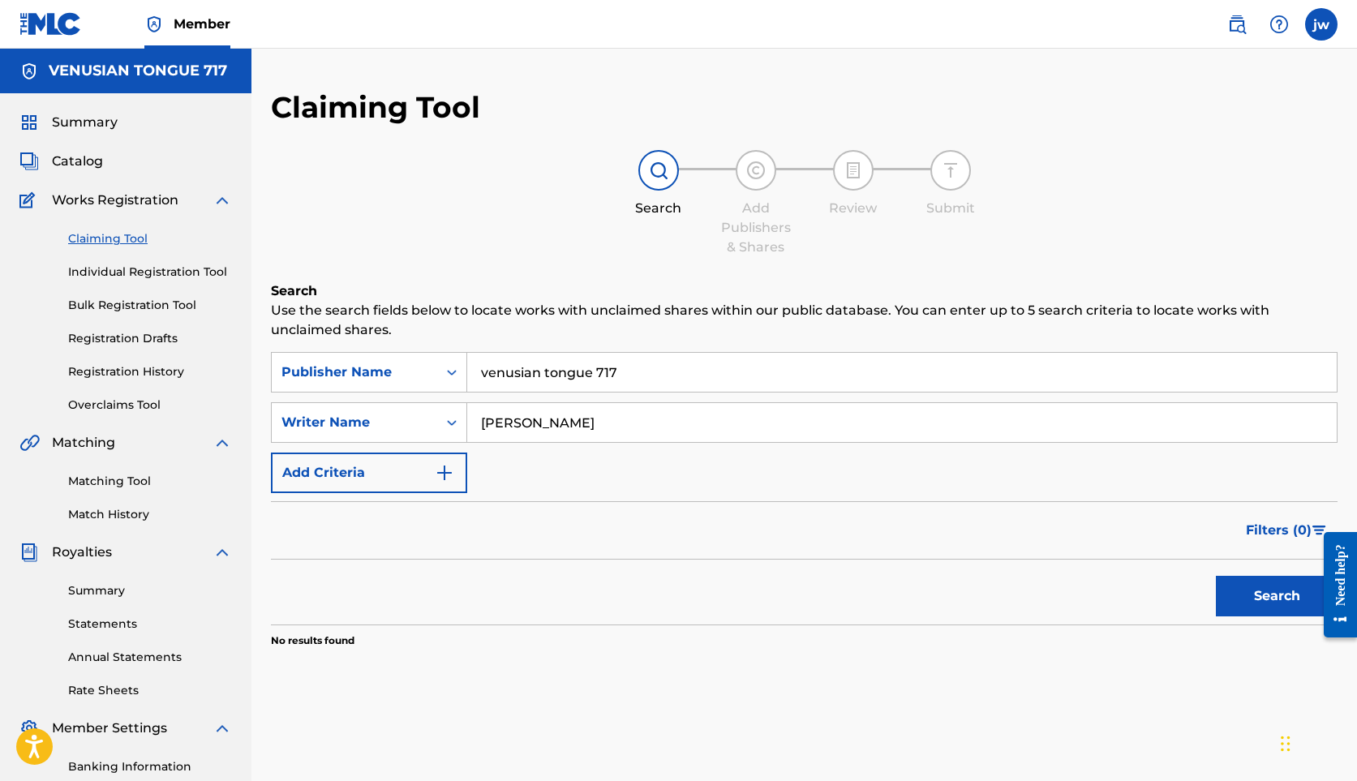
drag, startPoint x: 647, startPoint y: 422, endPoint x: 484, endPoint y: 425, distance: 163.1
click at [484, 425] on input "[PERSON_NAME]" at bounding box center [902, 422] width 870 height 39
type input "jm the genius"
click at [1216, 576] on button "Search" at bounding box center [1277, 596] width 122 height 41
